Goal: Transaction & Acquisition: Purchase product/service

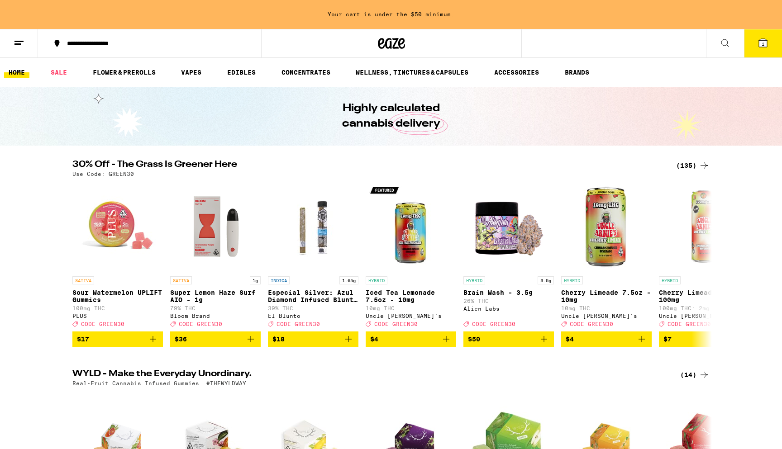
click at [685, 167] on div "(135)" at bounding box center [692, 165] width 33 height 11
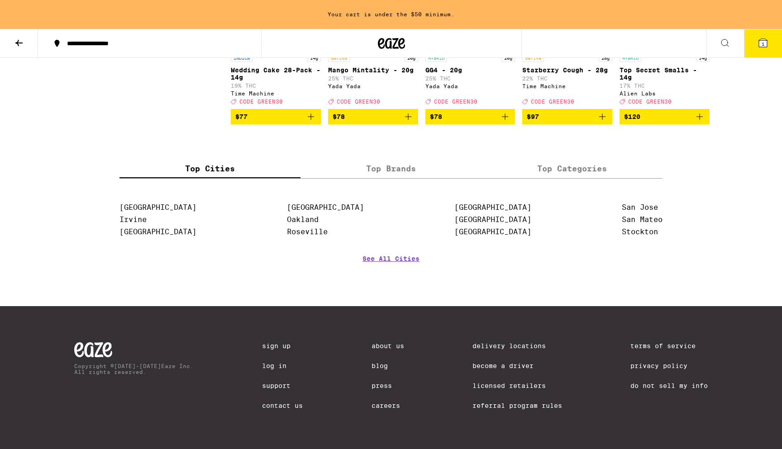
scroll to position [4855, 0]
